Goal: Information Seeking & Learning: Learn about a topic

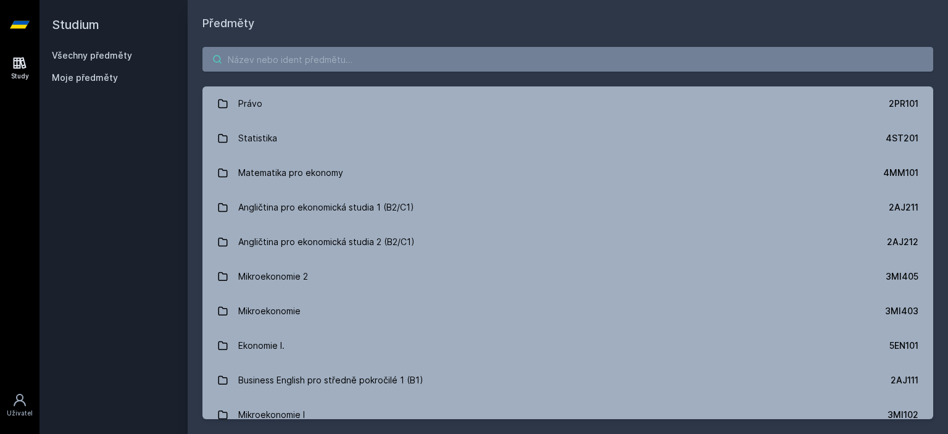
click at [313, 56] on input "search" at bounding box center [567, 59] width 731 height 25
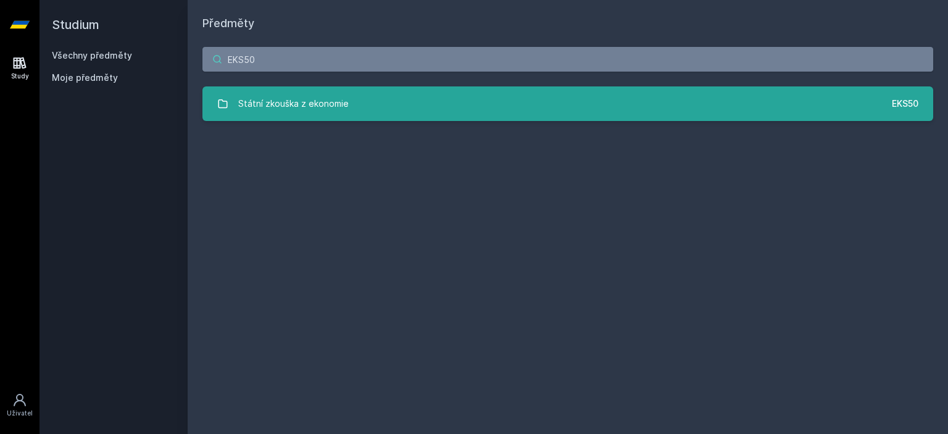
type input "EKS50"
click at [363, 106] on link "Státní zkouška z ekonomie EKS50" at bounding box center [567, 103] width 731 height 35
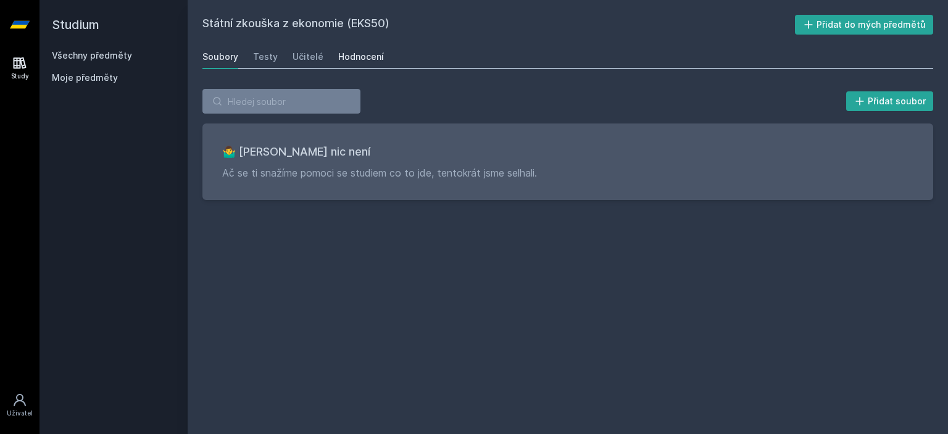
click at [346, 60] on div "Hodnocení" at bounding box center [361, 57] width 46 height 12
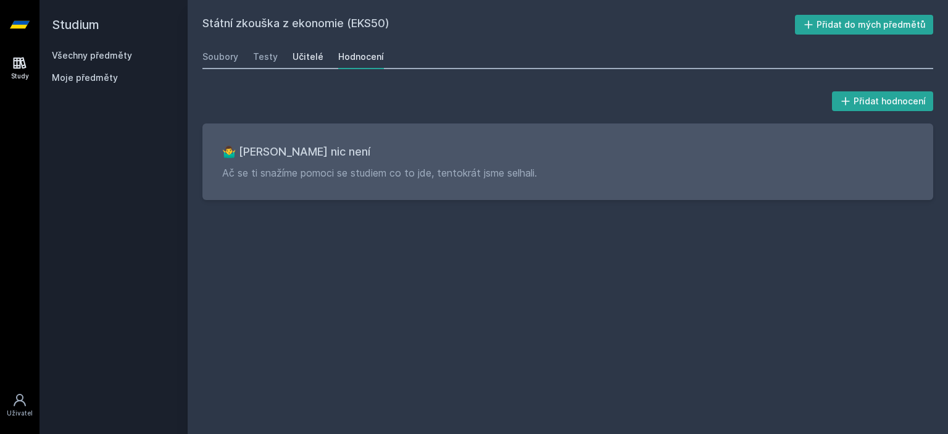
click at [313, 61] on div "Učitelé" at bounding box center [307, 57] width 31 height 12
click at [254, 54] on div "Testy" at bounding box center [265, 57] width 25 height 12
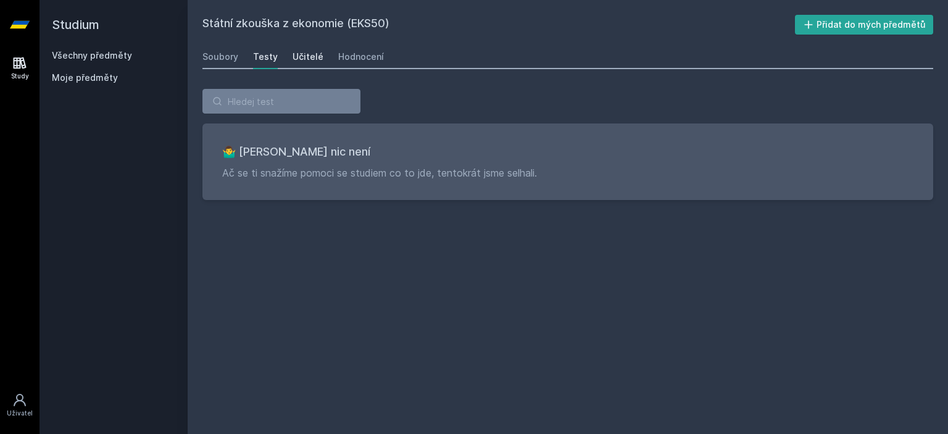
click at [304, 55] on div "Učitelé" at bounding box center [307, 57] width 31 height 12
